Goal: Book appointment/travel/reservation

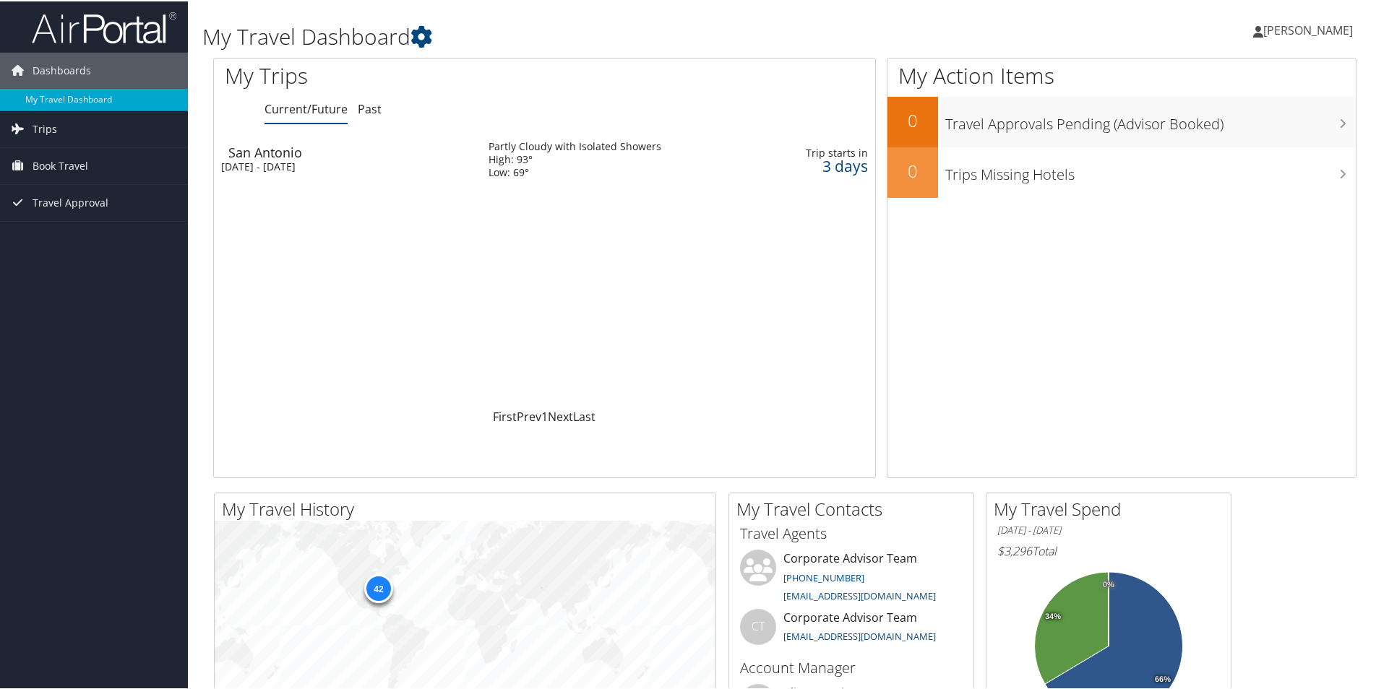
click at [305, 167] on div "[DATE] - [DATE]" at bounding box center [344, 165] width 246 height 13
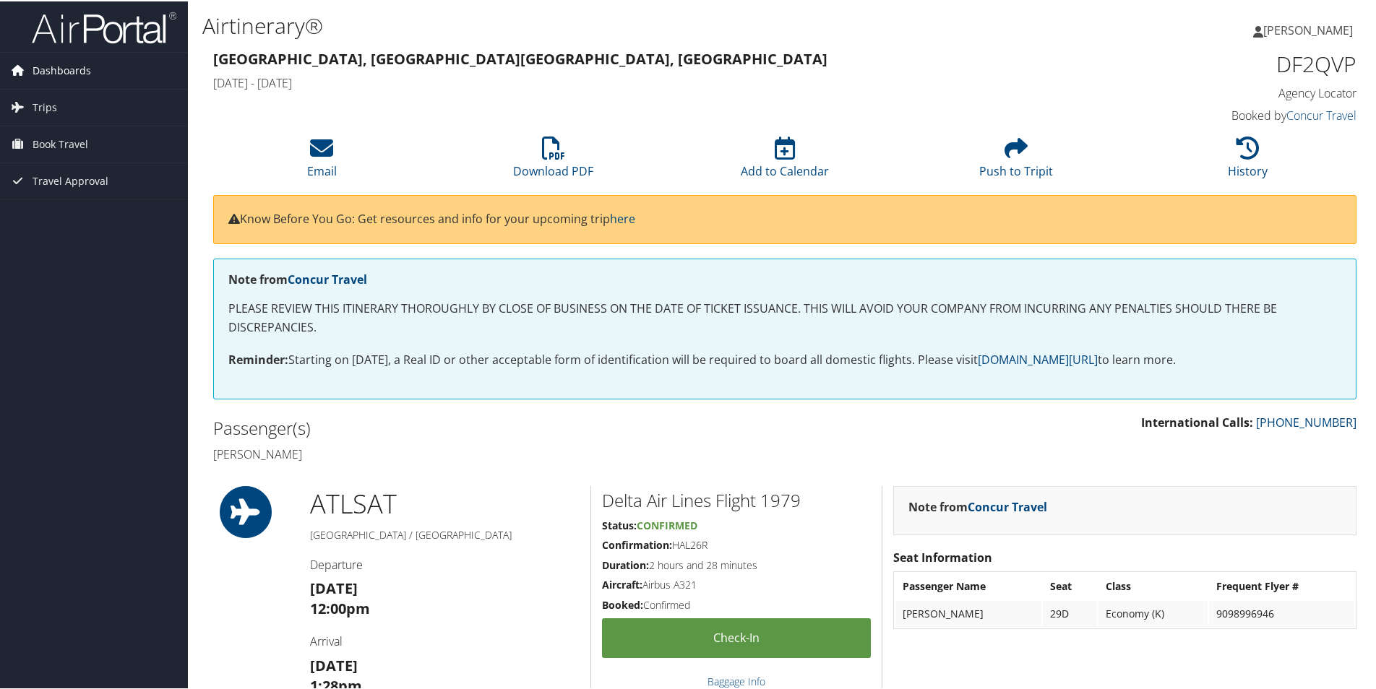
click at [59, 72] on span "Dashboards" at bounding box center [62, 69] width 59 height 36
click at [55, 124] on span "Trips" at bounding box center [45, 128] width 25 height 36
click at [49, 227] on span "Book Travel" at bounding box center [61, 230] width 56 height 36
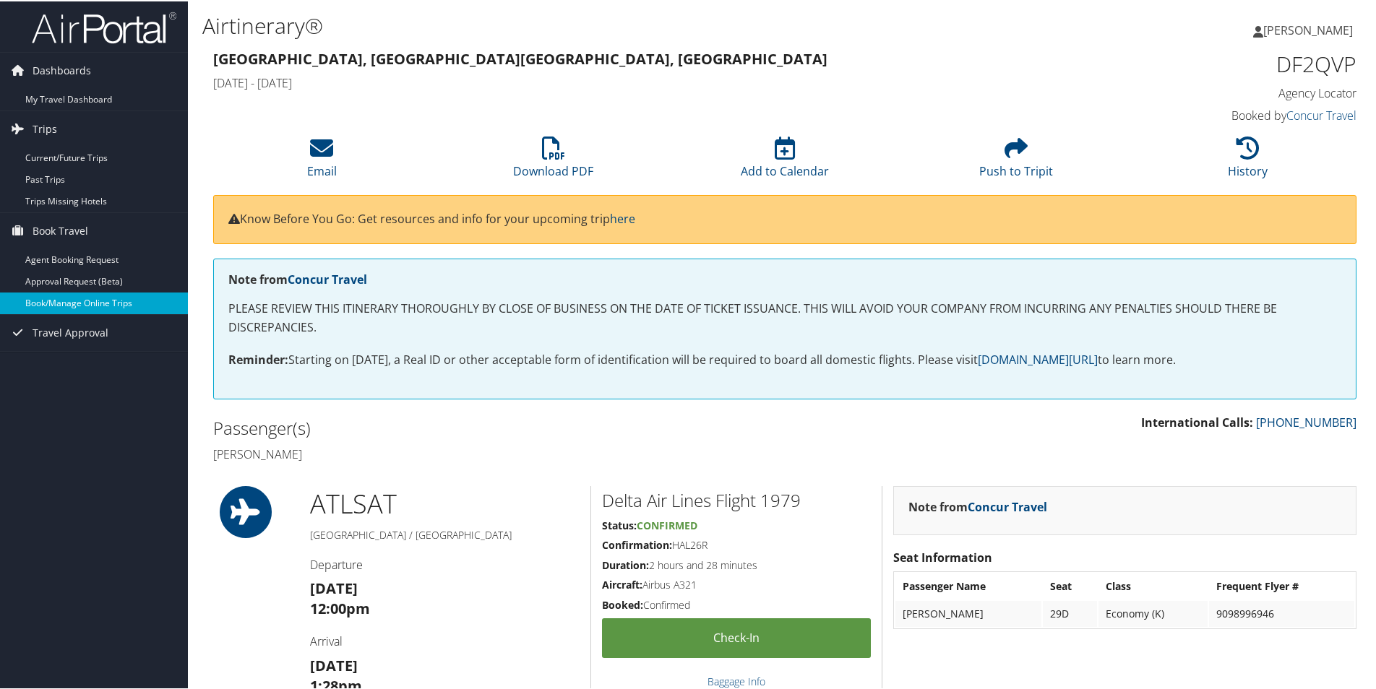
click at [59, 295] on link "Book/Manage Online Trips" at bounding box center [94, 302] width 188 height 22
